Goal: Navigation & Orientation: Find specific page/section

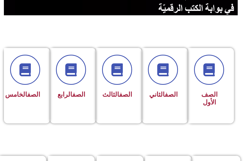
scroll to position [104, 0]
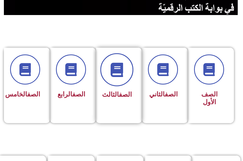
click at [113, 78] on span at bounding box center [116, 69] width 33 height 33
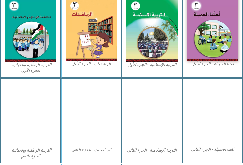
scroll to position [182, 0]
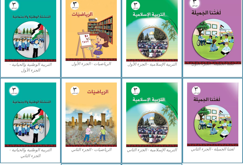
click at [214, 35] on img at bounding box center [213, 29] width 57 height 70
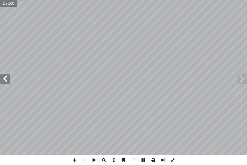
click at [6, 79] on span at bounding box center [5, 79] width 10 height 10
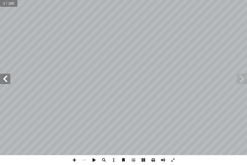
click at [6, 79] on span at bounding box center [5, 79] width 10 height 10
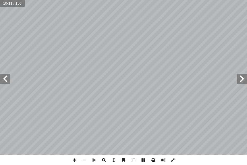
click at [7, 78] on span at bounding box center [5, 79] width 10 height 10
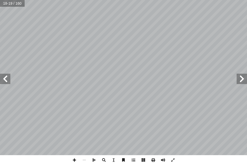
click at [2, 78] on span at bounding box center [5, 79] width 10 height 10
click at [5, 77] on span at bounding box center [5, 79] width 10 height 10
click at [84, 159] on span at bounding box center [84, 160] width 10 height 10
